Goal: Information Seeking & Learning: Find contact information

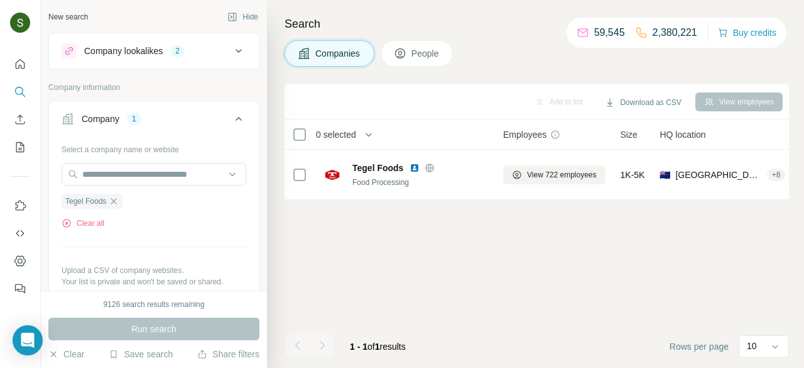
scroll to position [0, 13]
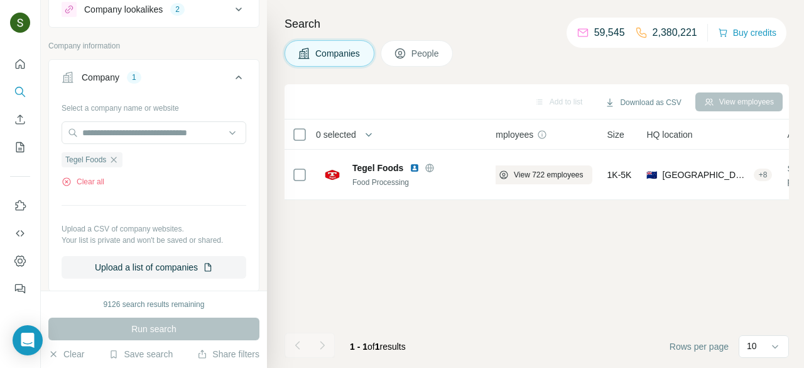
scroll to position [45, 0]
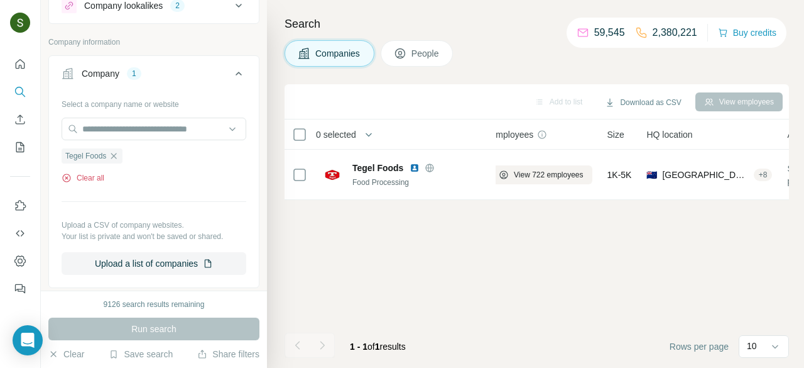
click at [89, 178] on button "Clear all" at bounding box center [83, 177] width 43 height 11
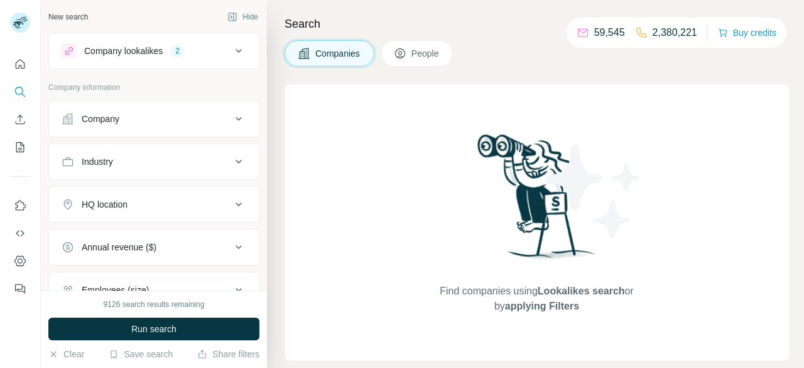
click at [189, 123] on div "Company" at bounding box center [147, 118] width 170 height 13
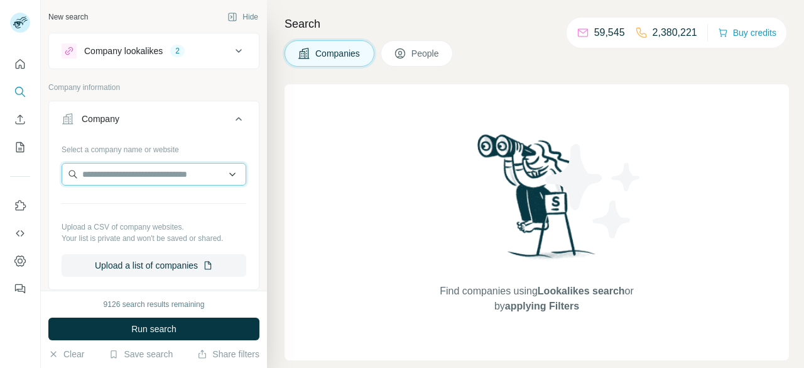
click at [153, 172] on input "text" at bounding box center [154, 174] width 185 height 23
paste input "******"
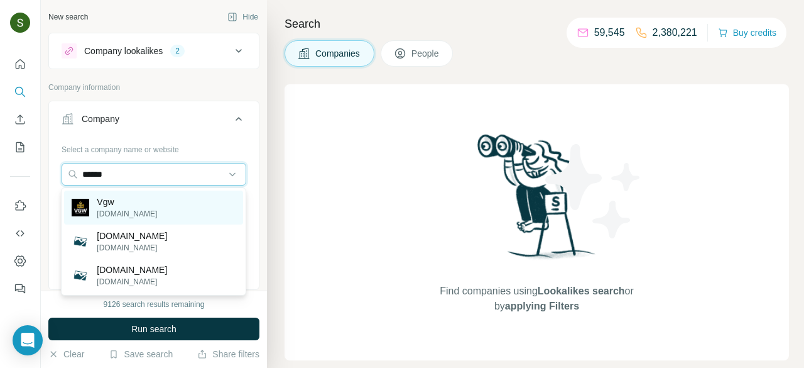
type input "******"
click at [147, 211] on div "Vgw [DOMAIN_NAME]" at bounding box center [153, 207] width 179 height 34
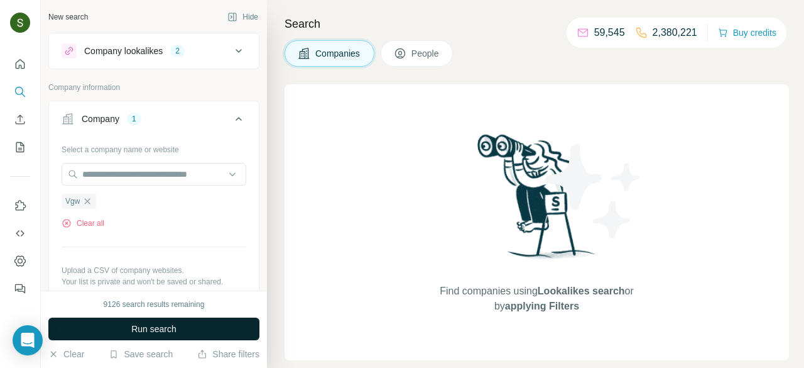
click at [207, 336] on button "Run search" at bounding box center [153, 328] width 211 height 23
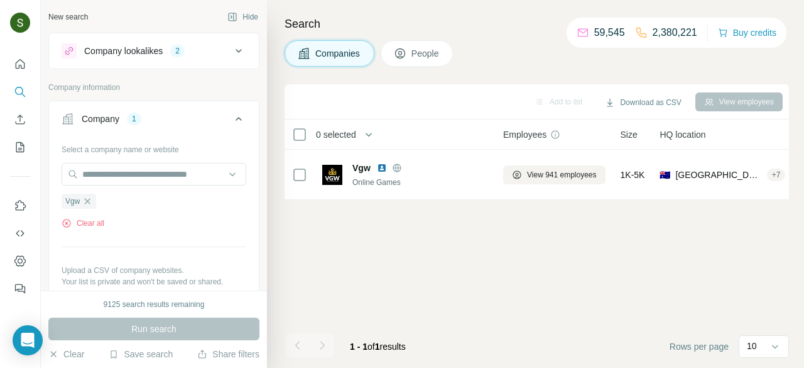
click at [428, 51] on span "People" at bounding box center [426, 53] width 29 height 13
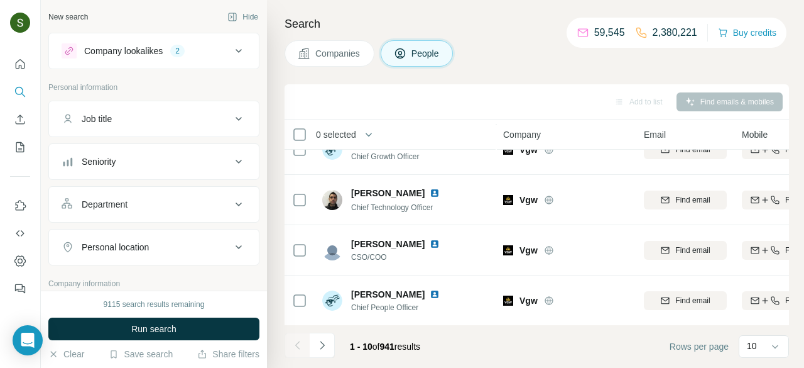
scroll to position [327, 0]
click at [325, 344] on icon "Navigate to next page" at bounding box center [322, 345] width 13 height 13
click at [323, 344] on icon "Navigate to next page" at bounding box center [322, 345] width 4 height 8
click at [319, 346] on icon "Navigate to next page" at bounding box center [322, 345] width 13 height 13
click at [324, 341] on icon "Navigate to next page" at bounding box center [322, 345] width 13 height 13
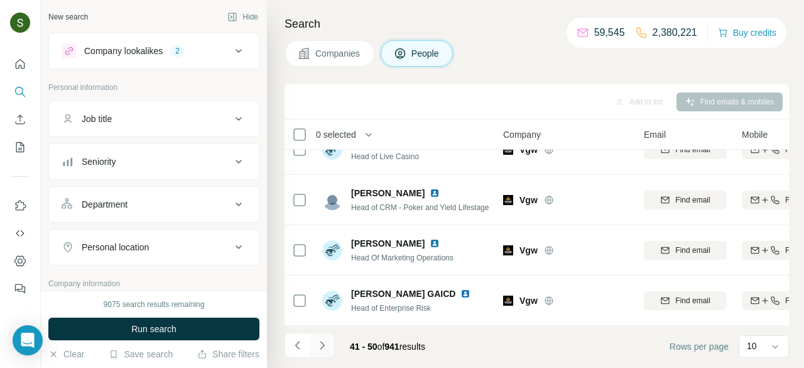
click at [326, 348] on icon "Navigate to next page" at bounding box center [322, 345] width 13 height 13
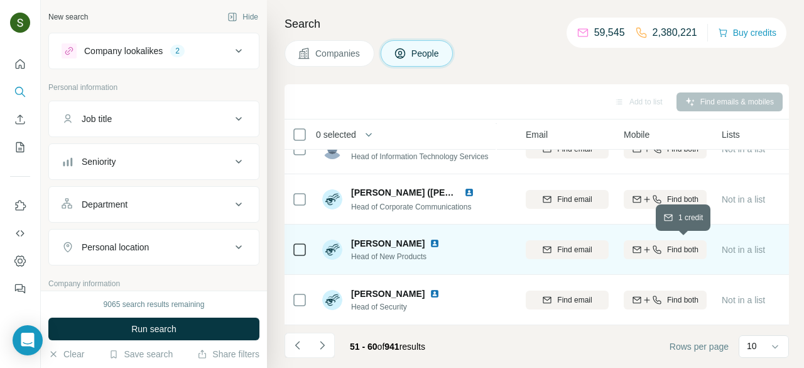
scroll to position [126, 124]
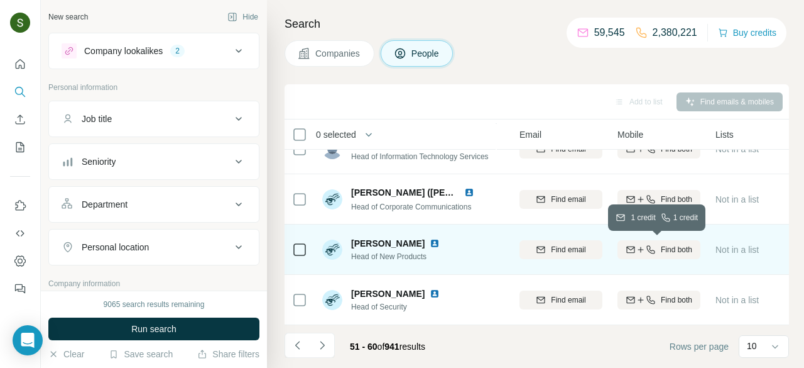
click at [691, 251] on span "Find both" at bounding box center [676, 249] width 31 height 11
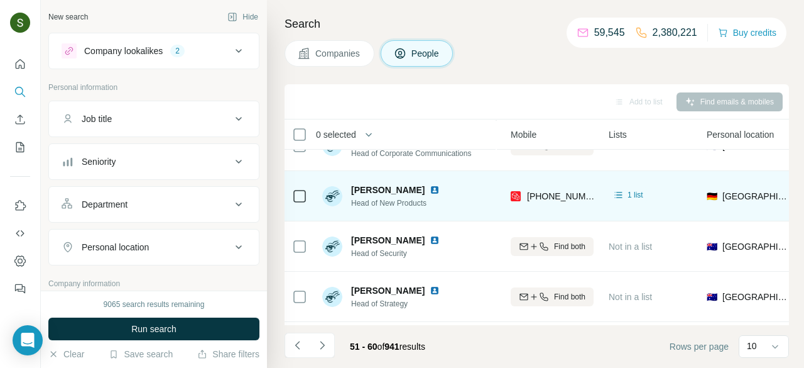
scroll to position [181, 231]
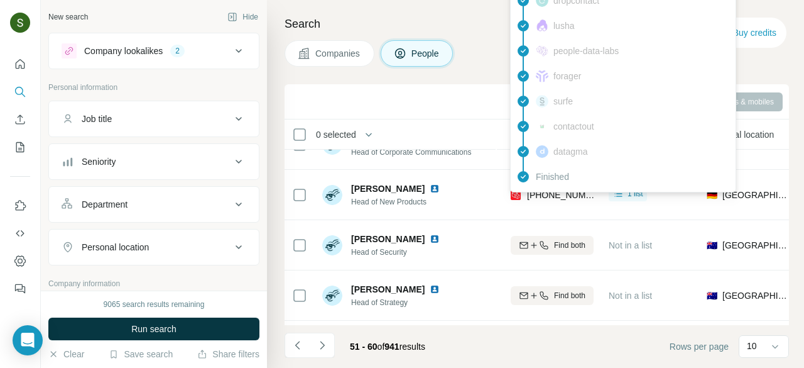
click at [561, 197] on span "[PHONE_NUMBER]" at bounding box center [566, 195] width 79 height 10
copy tr "[PHONE_NUMBER]"
click at [474, 106] on div "Add to list Find emails & mobiles" at bounding box center [537, 101] width 492 height 22
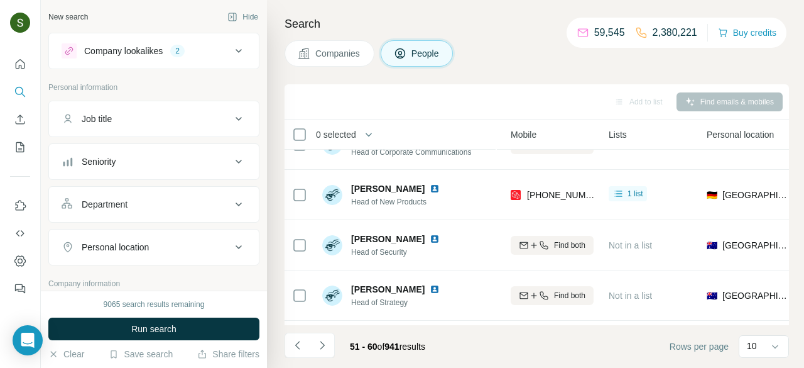
click at [336, 58] on span "Companies" at bounding box center [338, 53] width 46 height 13
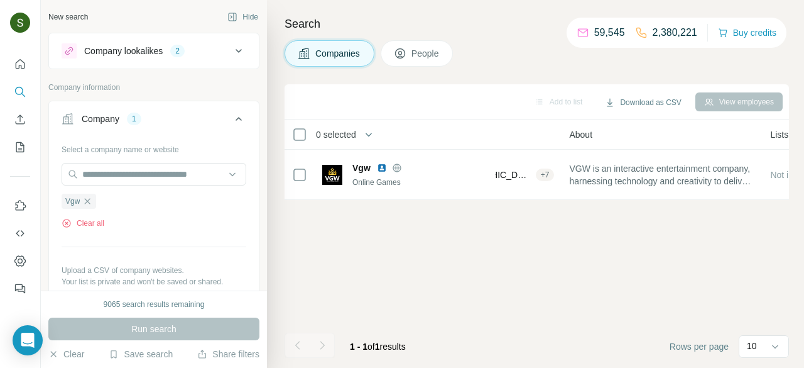
scroll to position [0, 231]
click at [97, 228] on button "Clear all" at bounding box center [83, 222] width 43 height 11
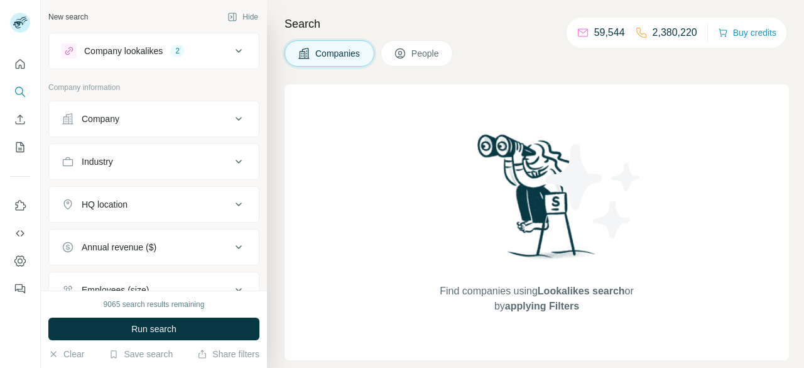
click at [166, 116] on div "Company" at bounding box center [147, 118] width 170 height 13
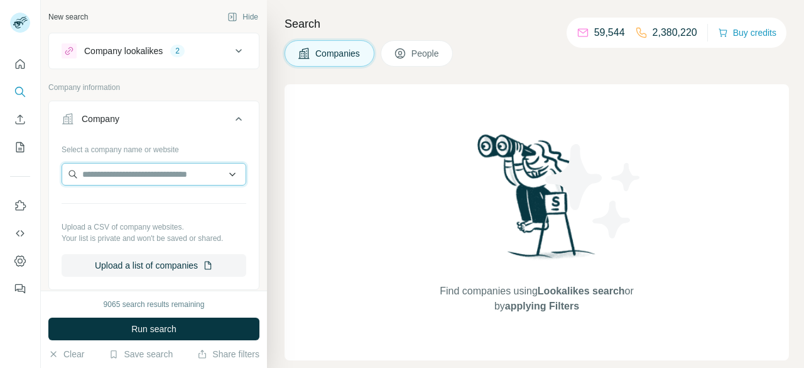
click at [149, 181] on input "text" at bounding box center [154, 174] width 185 height 23
paste input "**********"
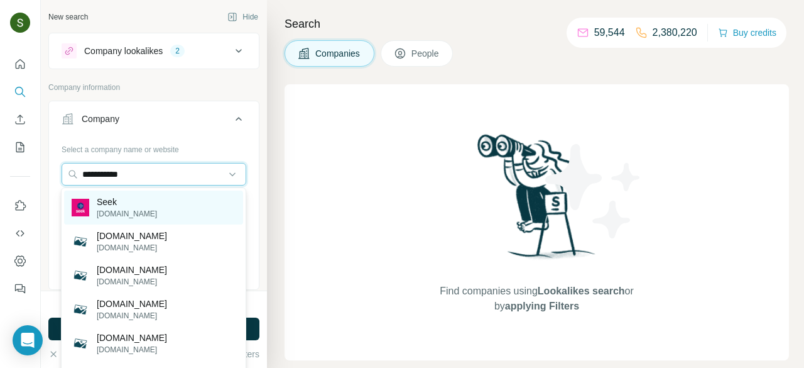
type input "**********"
click at [153, 214] on div "Seek seek.com.au" at bounding box center [153, 207] width 179 height 34
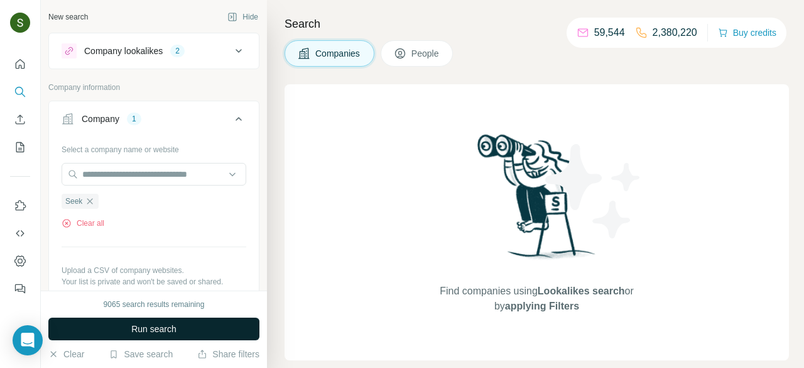
click at [185, 329] on button "Run search" at bounding box center [153, 328] width 211 height 23
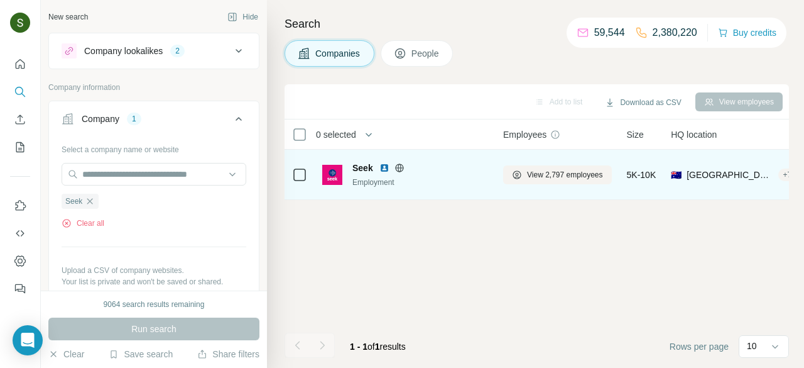
click at [383, 165] on img at bounding box center [385, 168] width 10 height 10
click at [563, 173] on span "View 2,797 employees" at bounding box center [565, 174] width 76 height 11
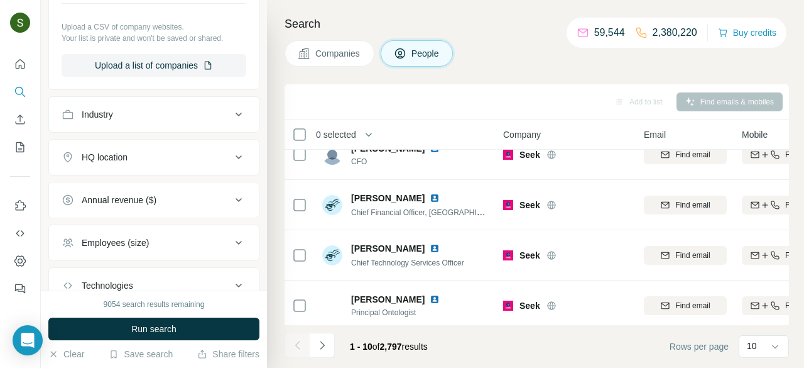
scroll to position [327, 0]
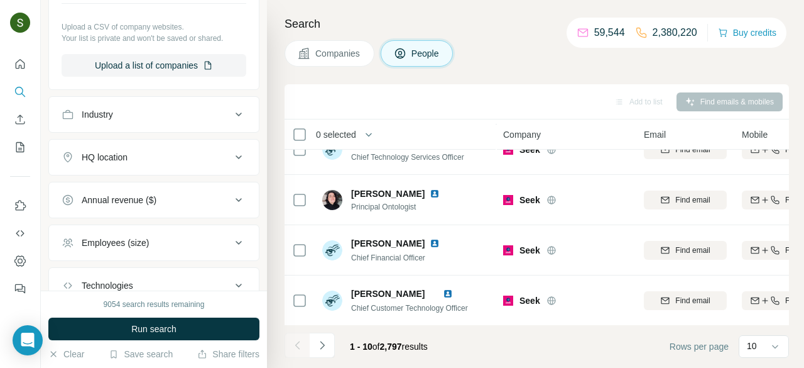
click at [409, 210] on span "Principal Ontologist" at bounding box center [403, 206] width 104 height 11
